Goal: Navigation & Orientation: Find specific page/section

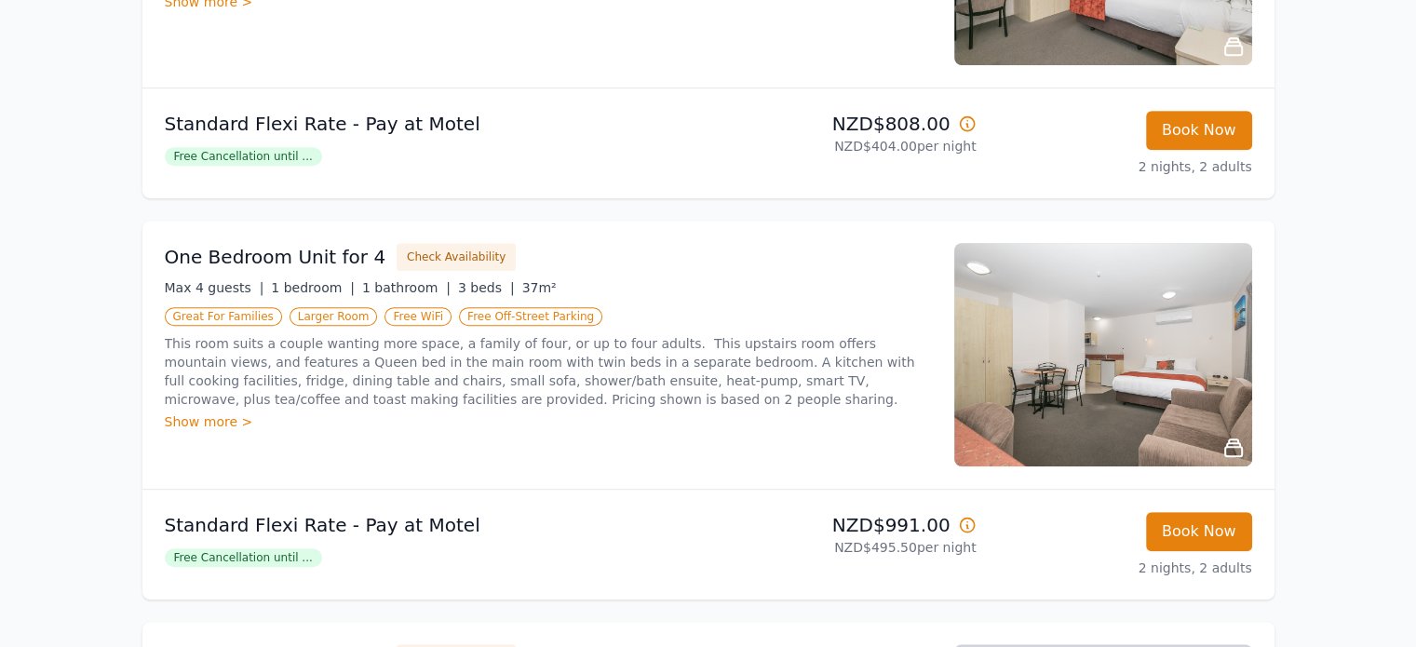
scroll to position [931, 0]
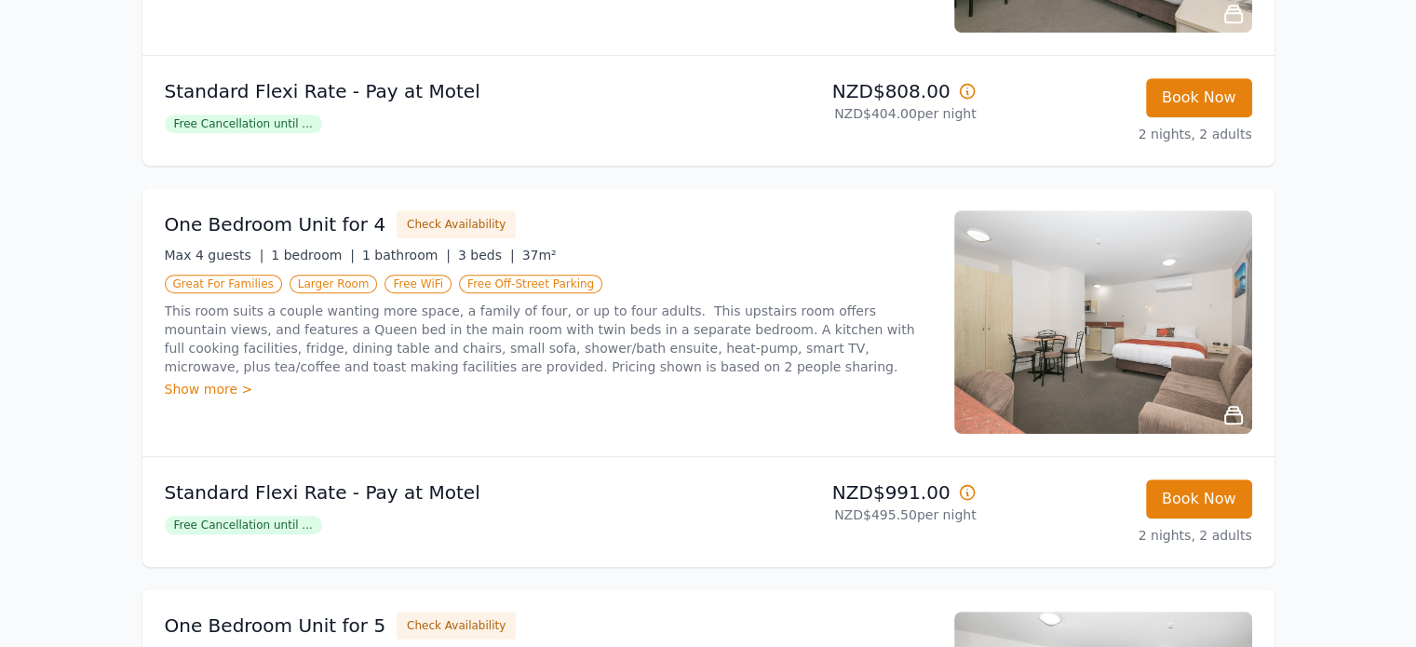
click at [1233, 413] on icon at bounding box center [1233, 415] width 17 height 17
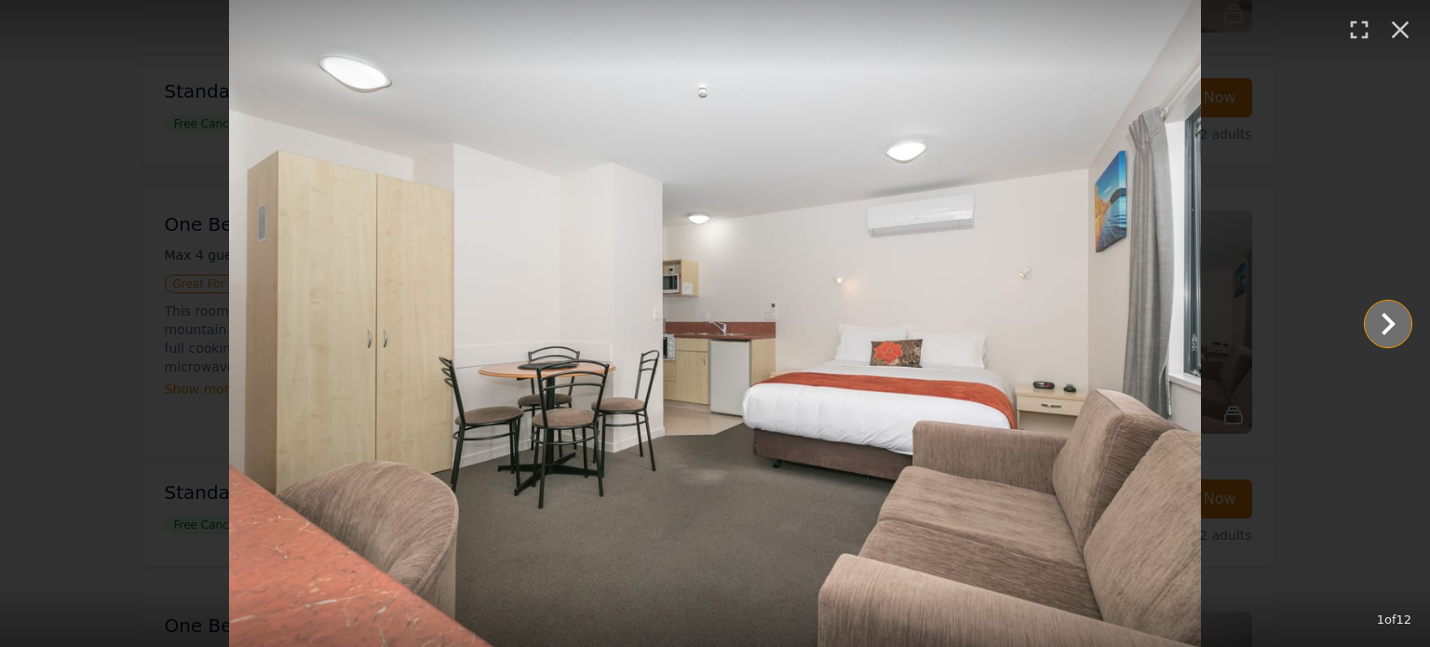
click at [1378, 323] on icon "Show slide 2 of 12" at bounding box center [1388, 324] width 45 height 45
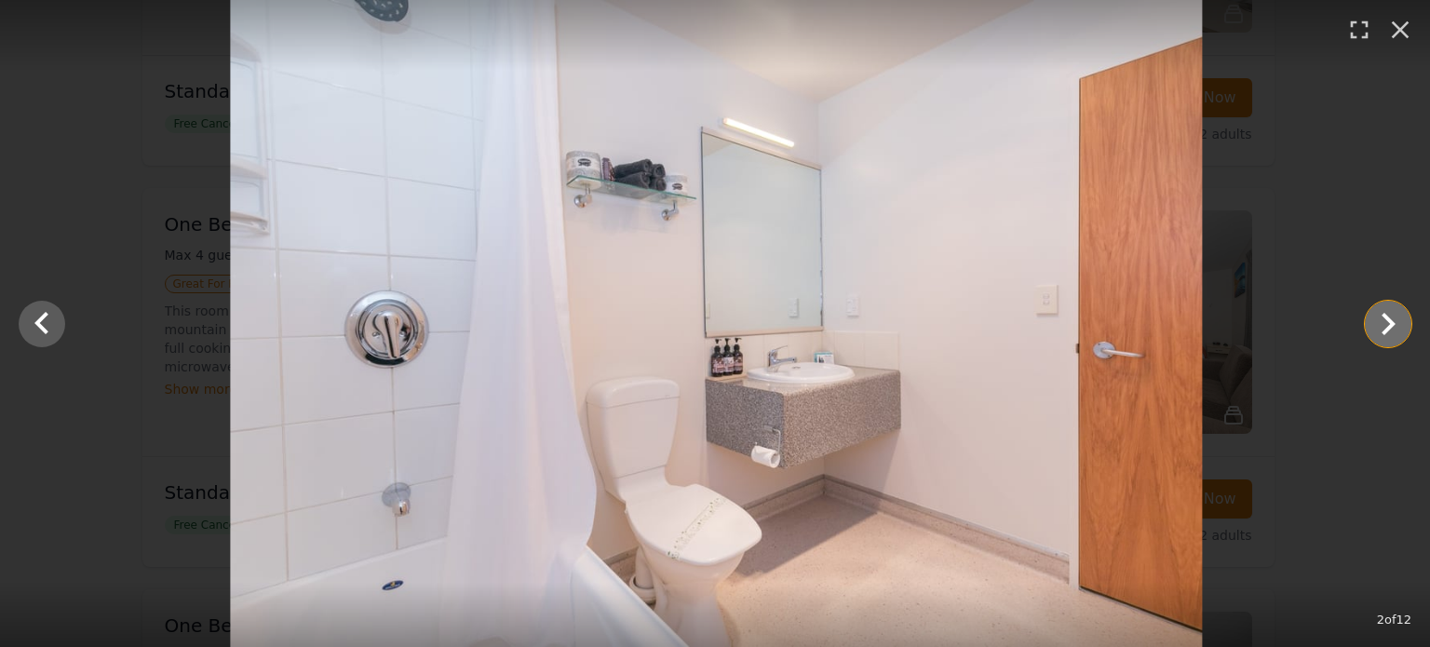
click at [1378, 323] on icon "Show slide 3 of 12" at bounding box center [1388, 324] width 45 height 45
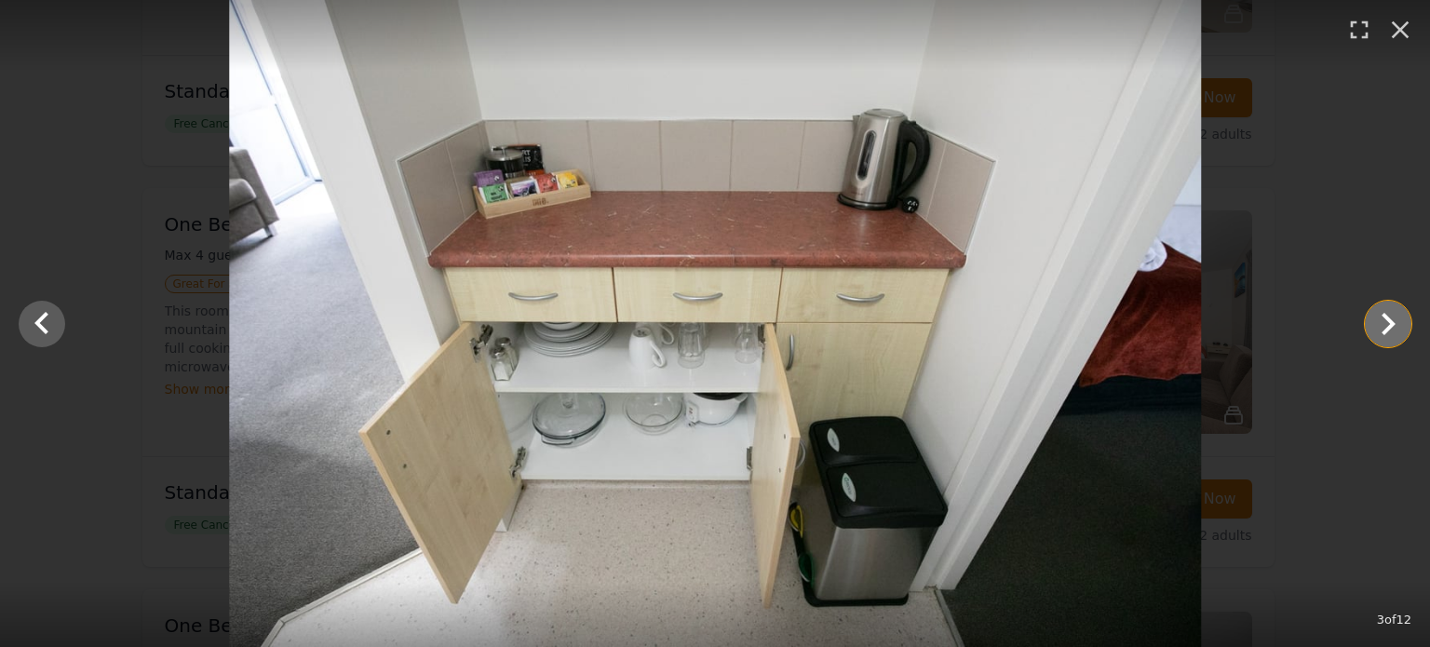
click at [1378, 323] on icon "Show slide 4 of 12" at bounding box center [1388, 324] width 45 height 45
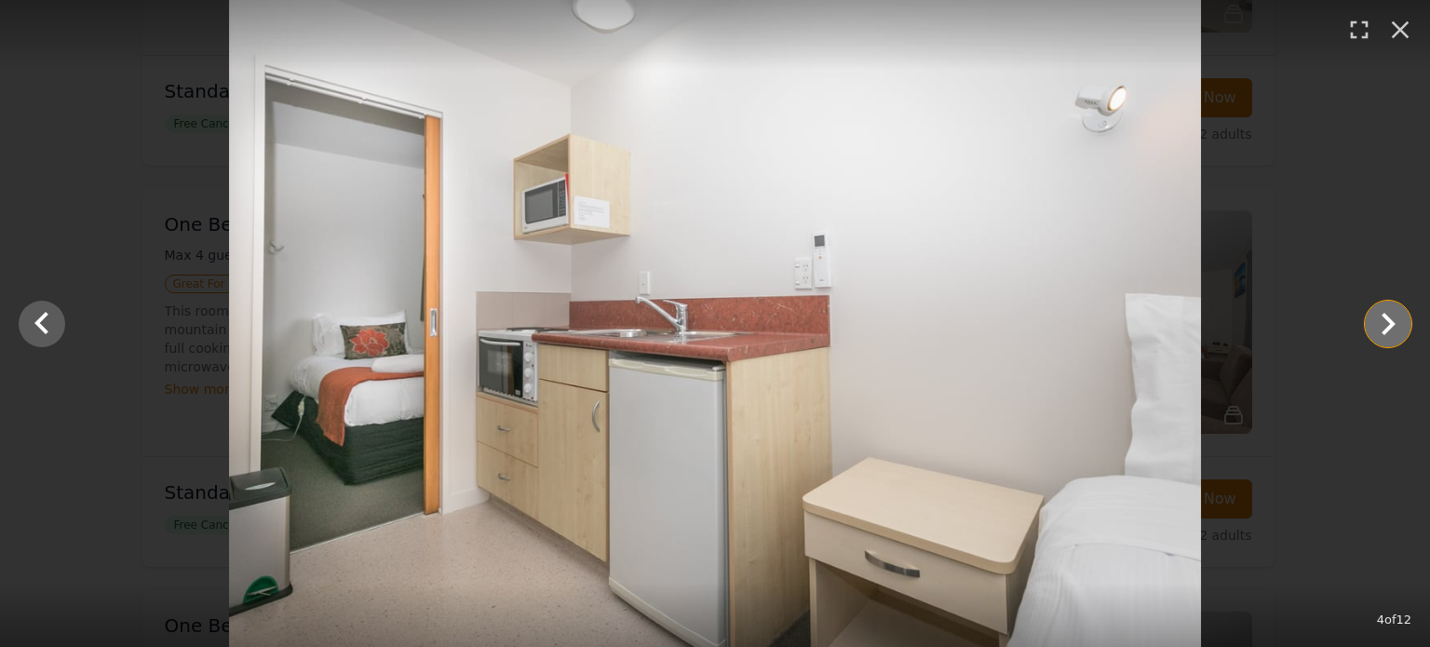
click at [1378, 323] on icon "Show slide 5 of 12" at bounding box center [1388, 324] width 45 height 45
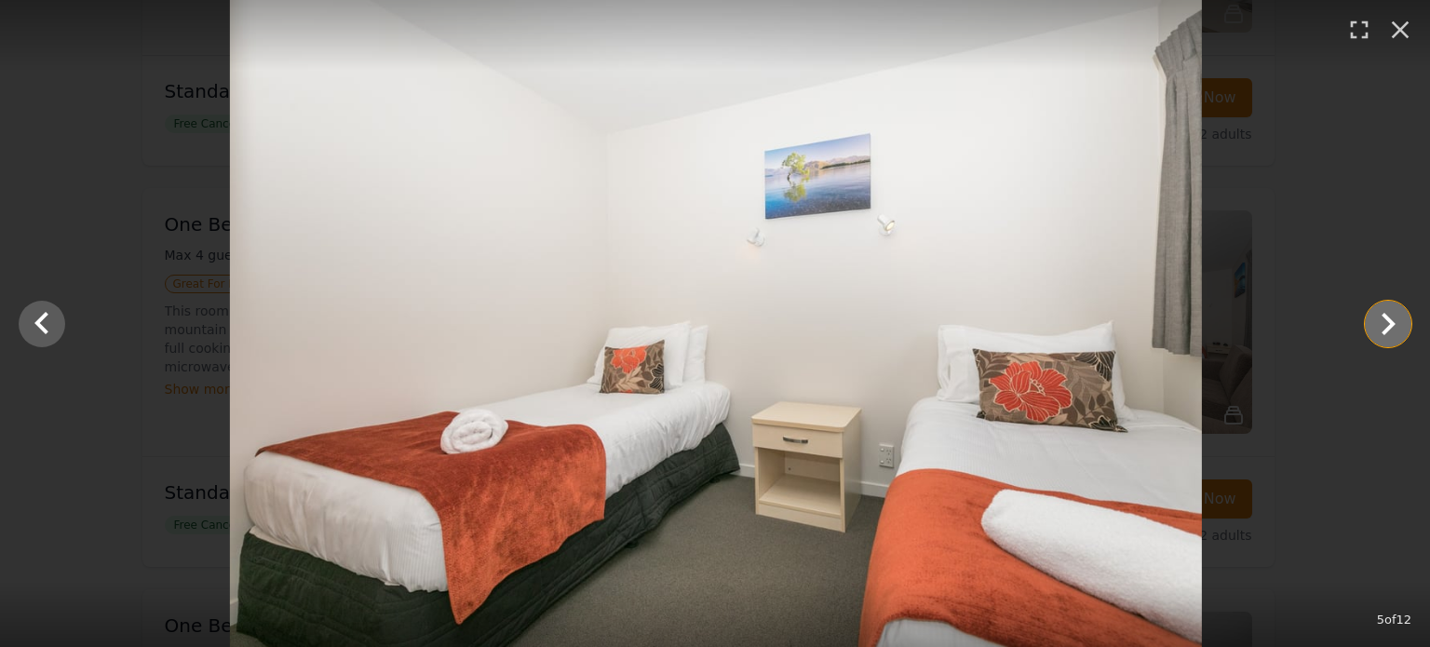
click at [1378, 323] on icon "Show slide 6 of 12" at bounding box center [1388, 324] width 45 height 45
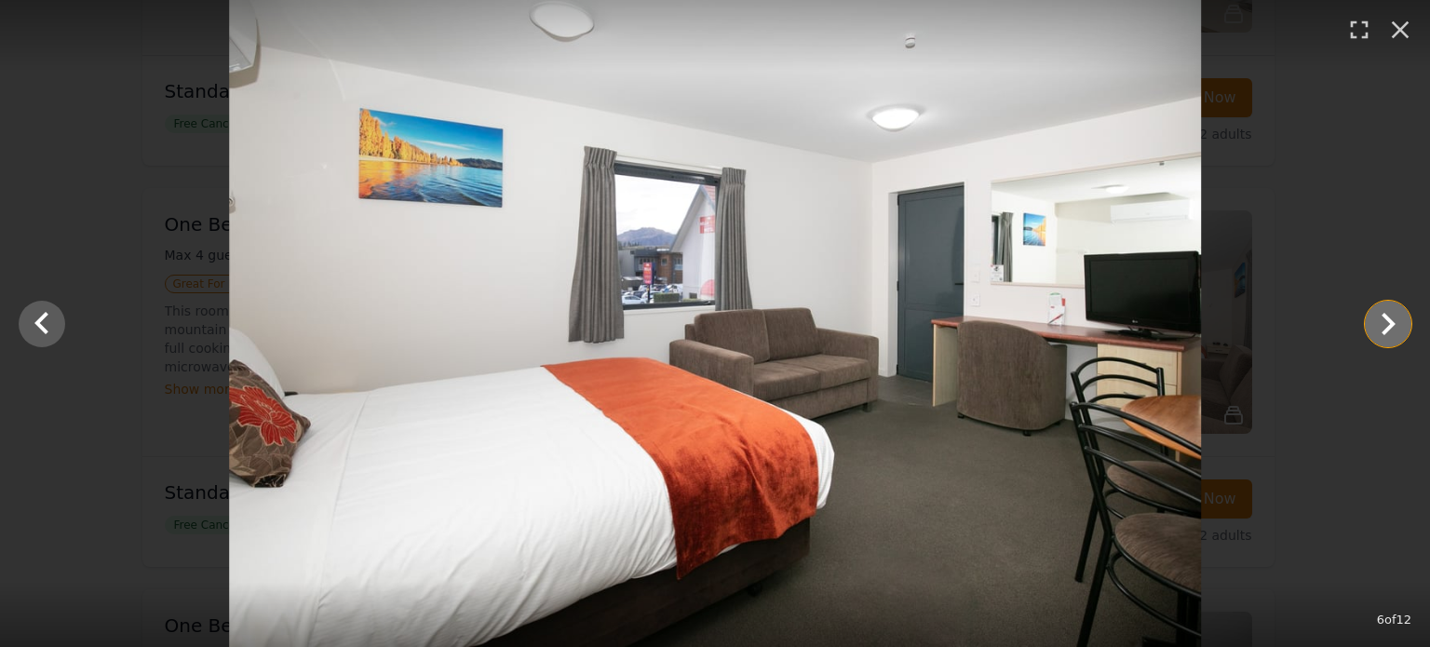
click at [1378, 323] on icon "Show slide 7 of 12" at bounding box center [1388, 324] width 45 height 45
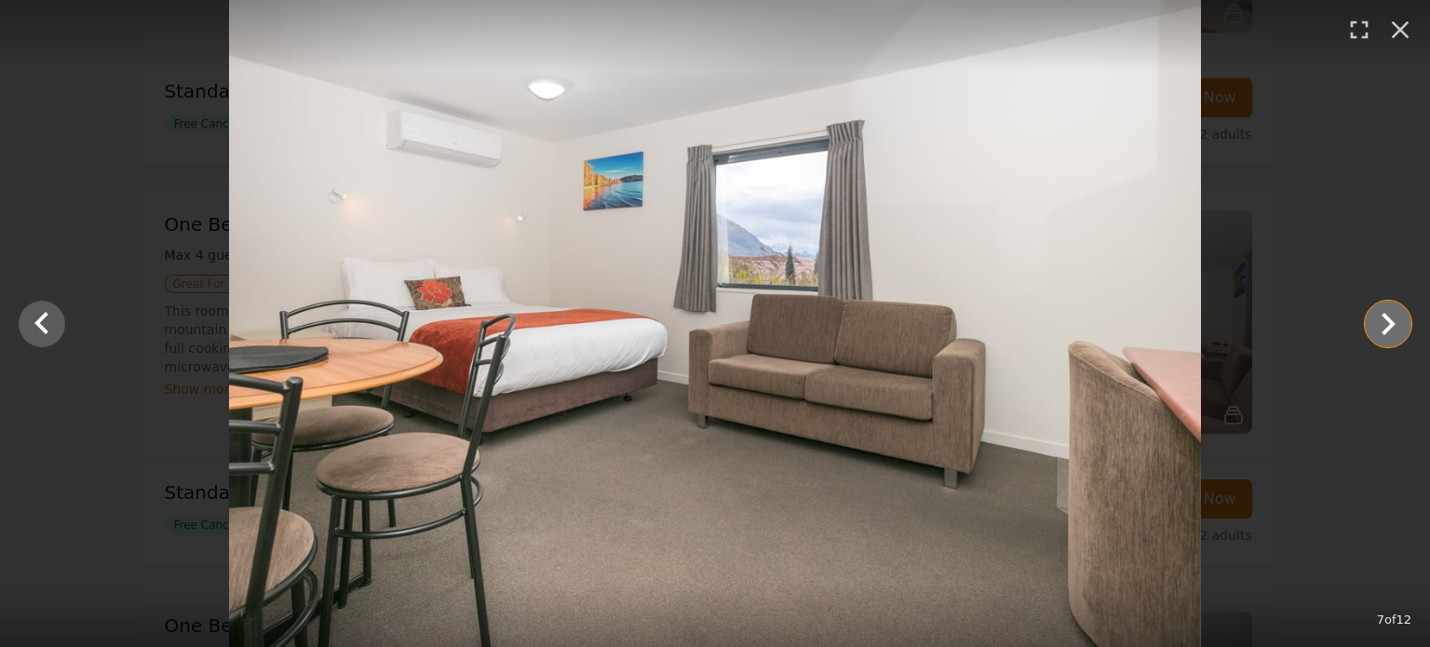
click at [1378, 323] on icon "Show slide 8 of 12" at bounding box center [1388, 324] width 45 height 45
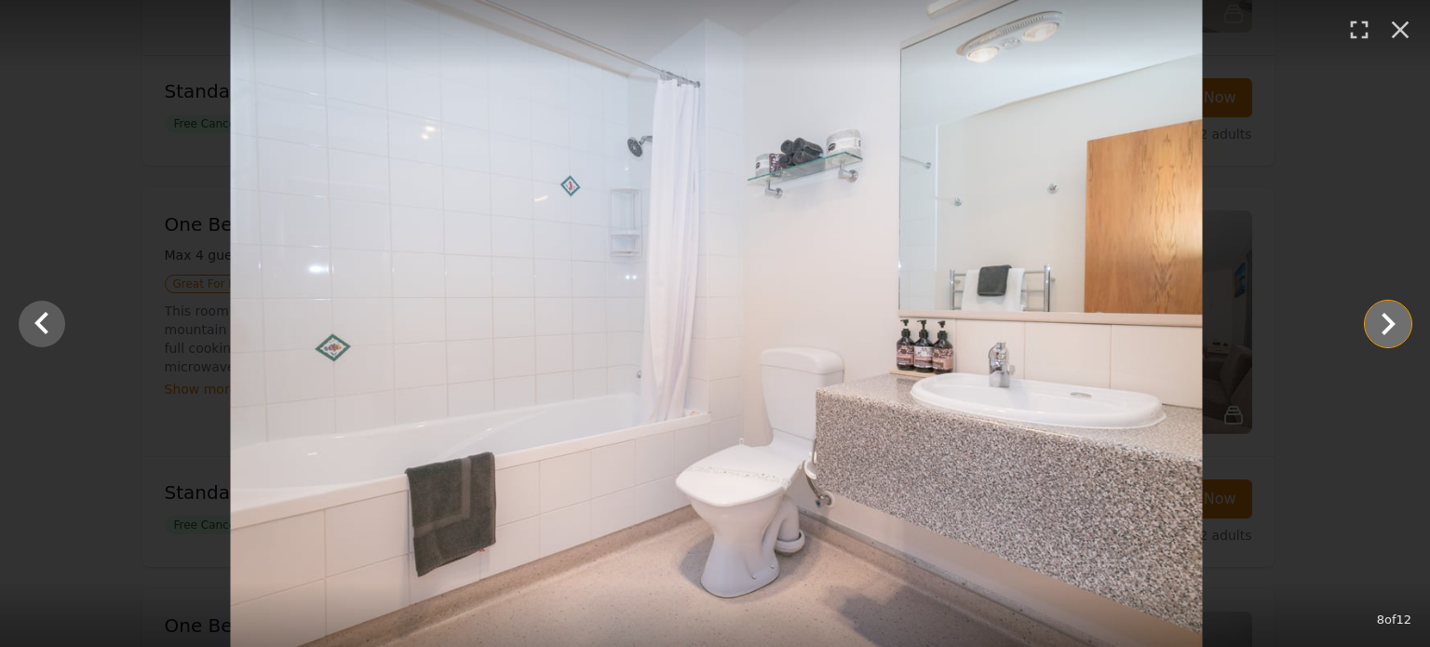
click at [1378, 323] on icon "Show slide 9 of 12" at bounding box center [1388, 324] width 45 height 45
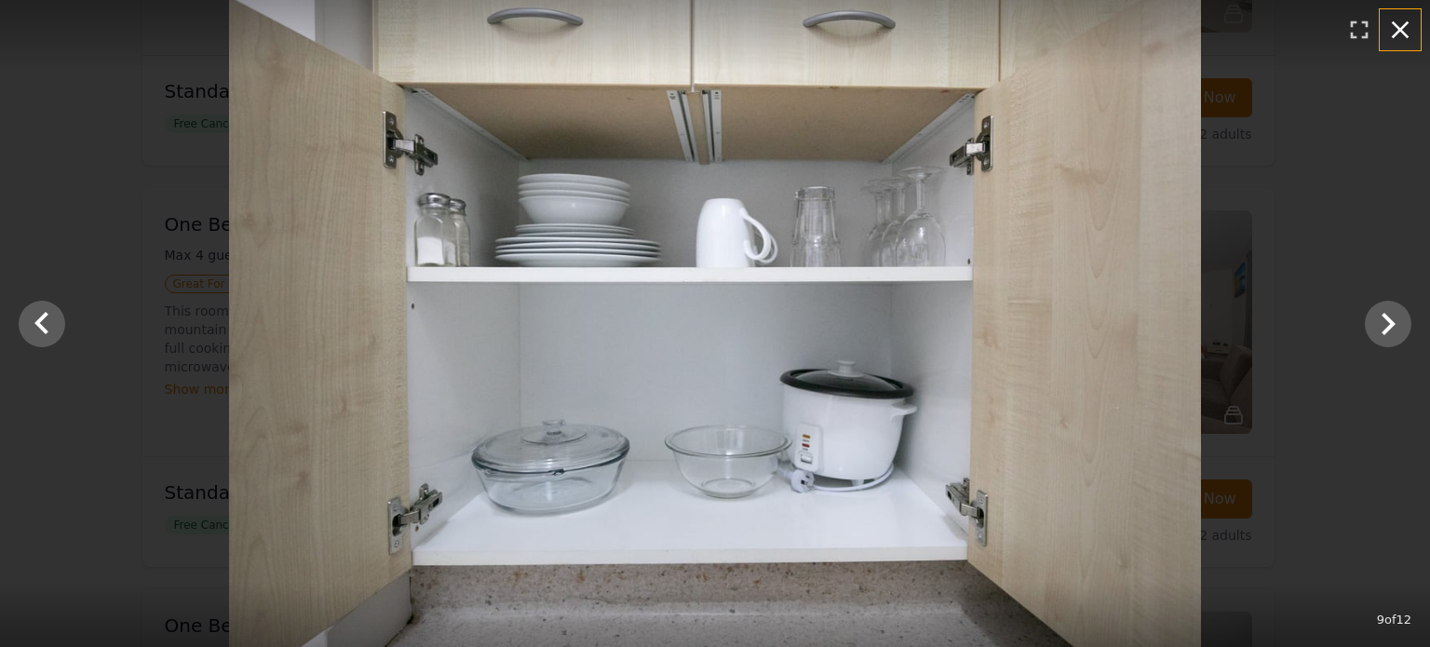
click at [1402, 34] on icon "button" at bounding box center [1401, 30] width 30 height 30
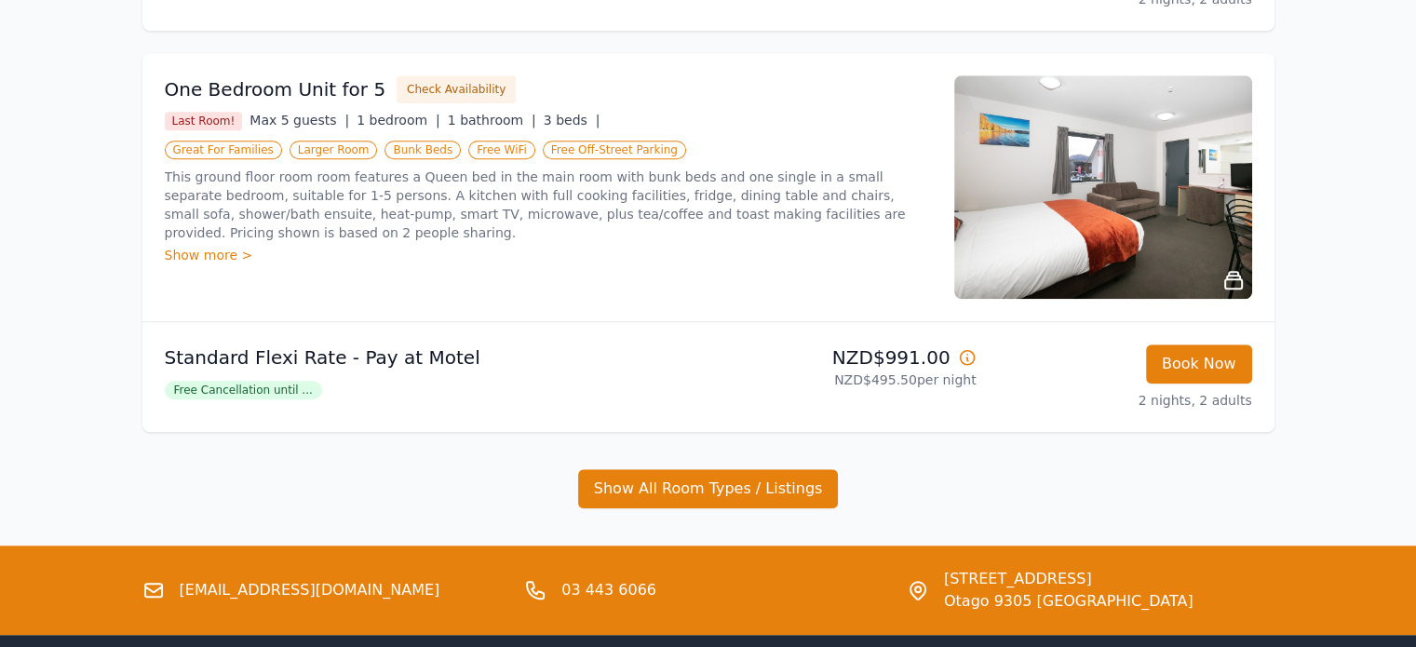
scroll to position [1582, 0]
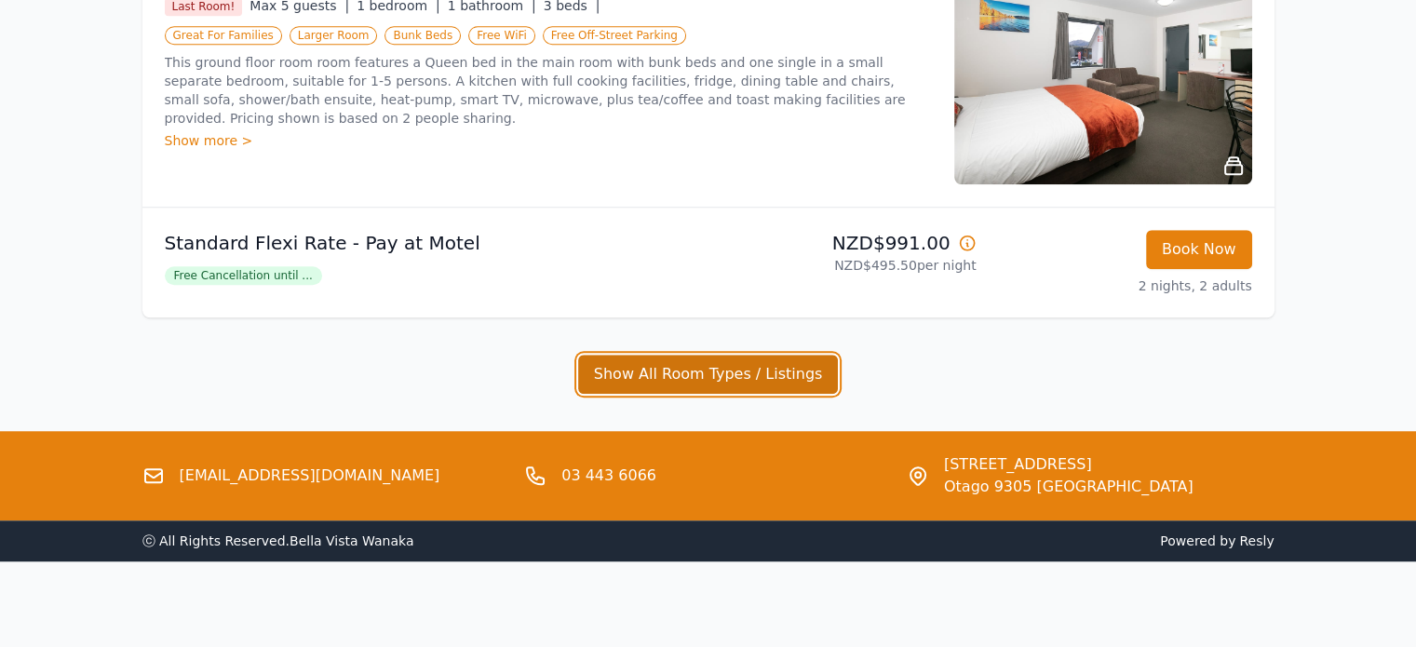
click at [687, 360] on button "Show All Room Types / Listings" at bounding box center [708, 374] width 261 height 39
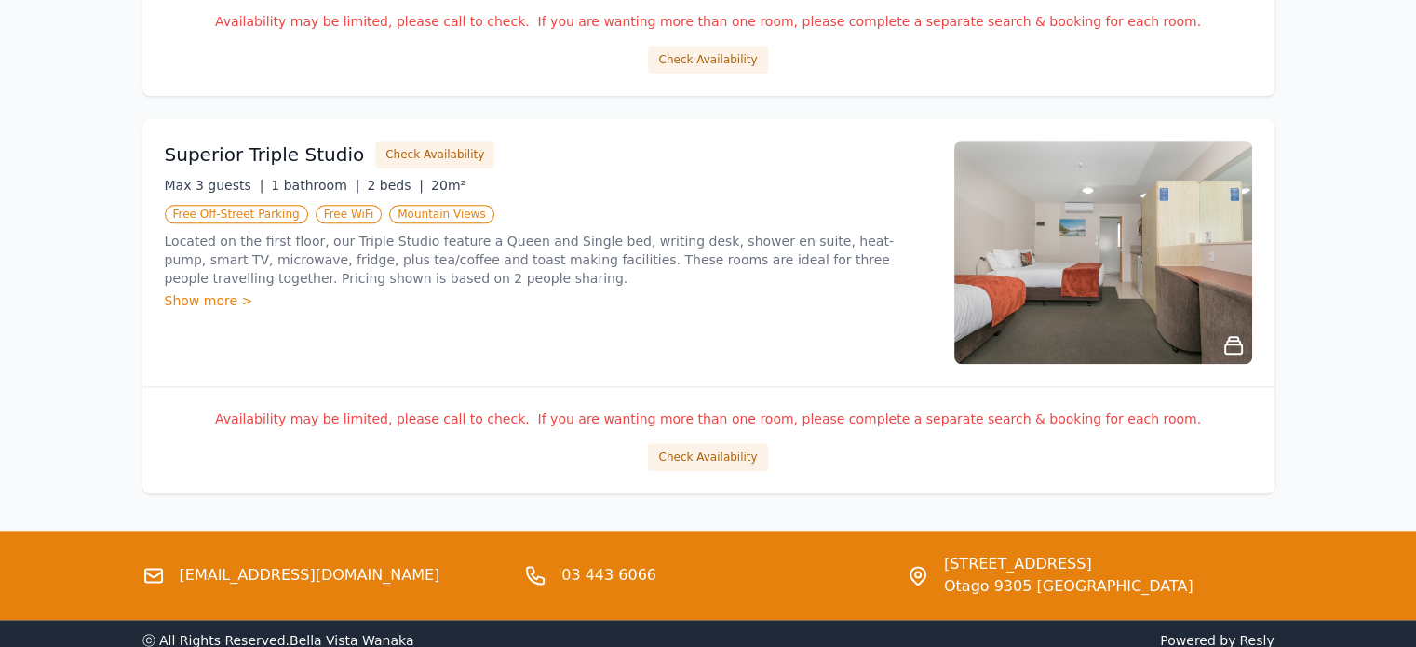
scroll to position [2234, 0]
